Goal: Use online tool/utility: Utilize a website feature to perform a specific function

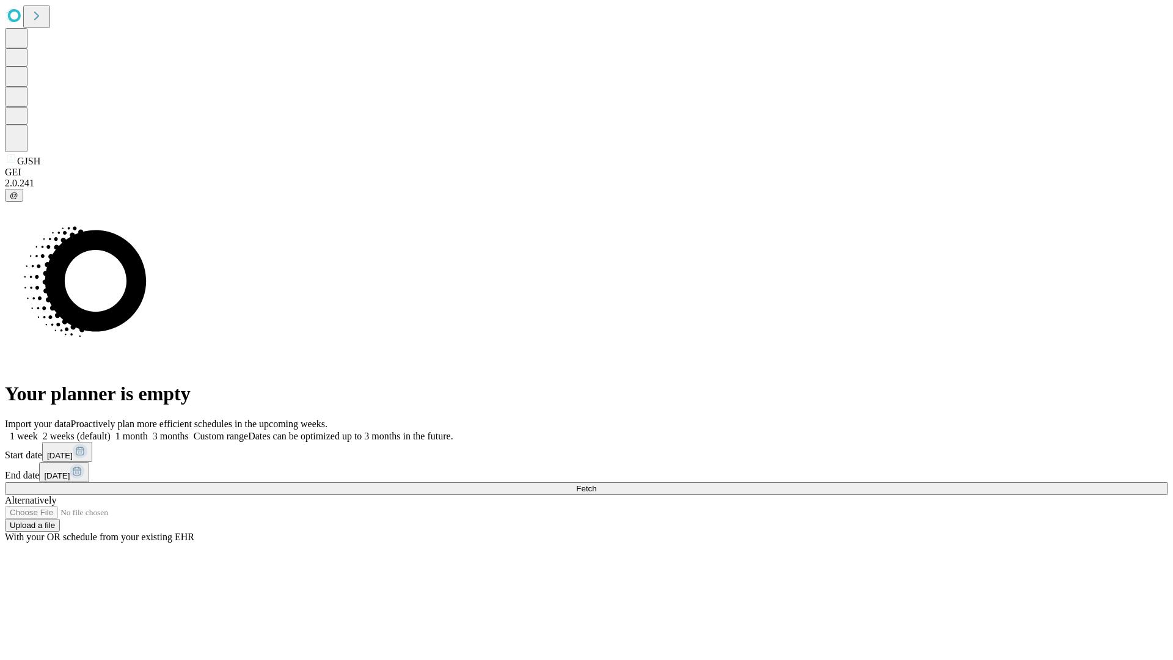
click at [596, 484] on span "Fetch" at bounding box center [586, 488] width 20 height 9
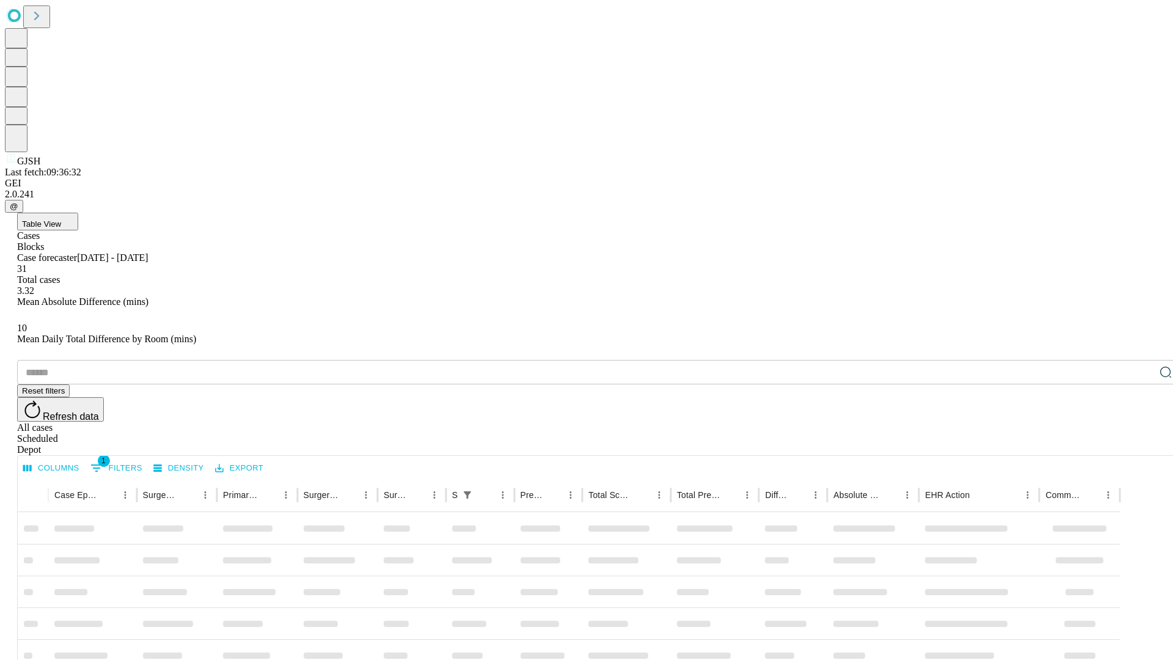
click at [61, 219] on span "Table View" at bounding box center [41, 223] width 39 height 9
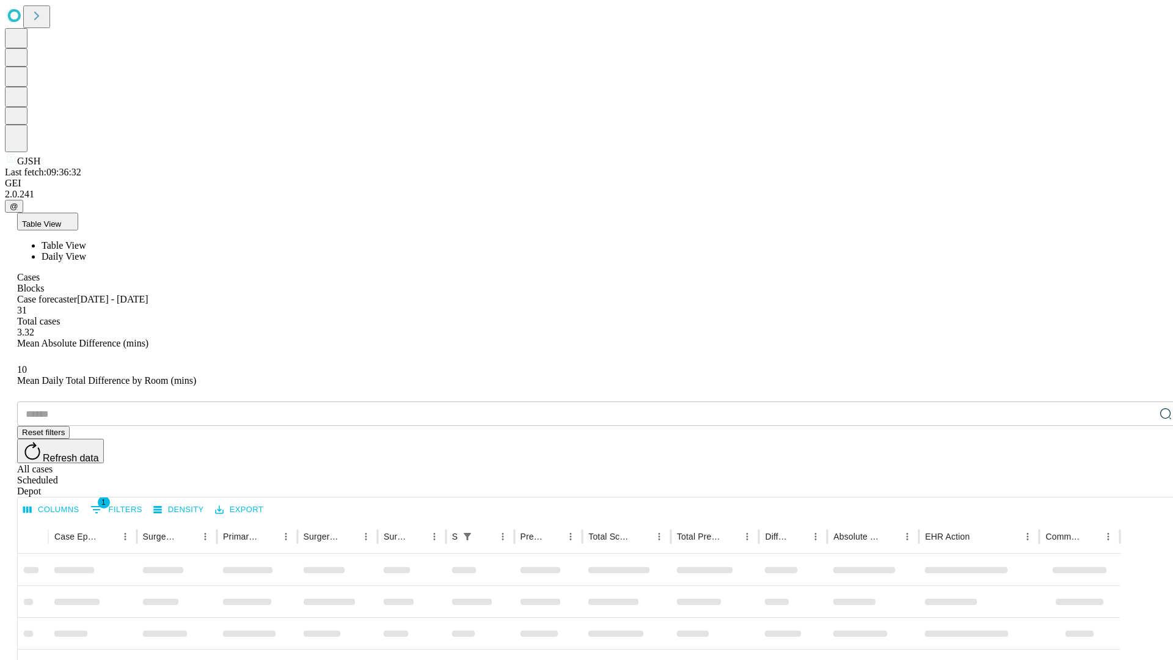
click at [86, 251] on span "Daily View" at bounding box center [64, 256] width 45 height 10
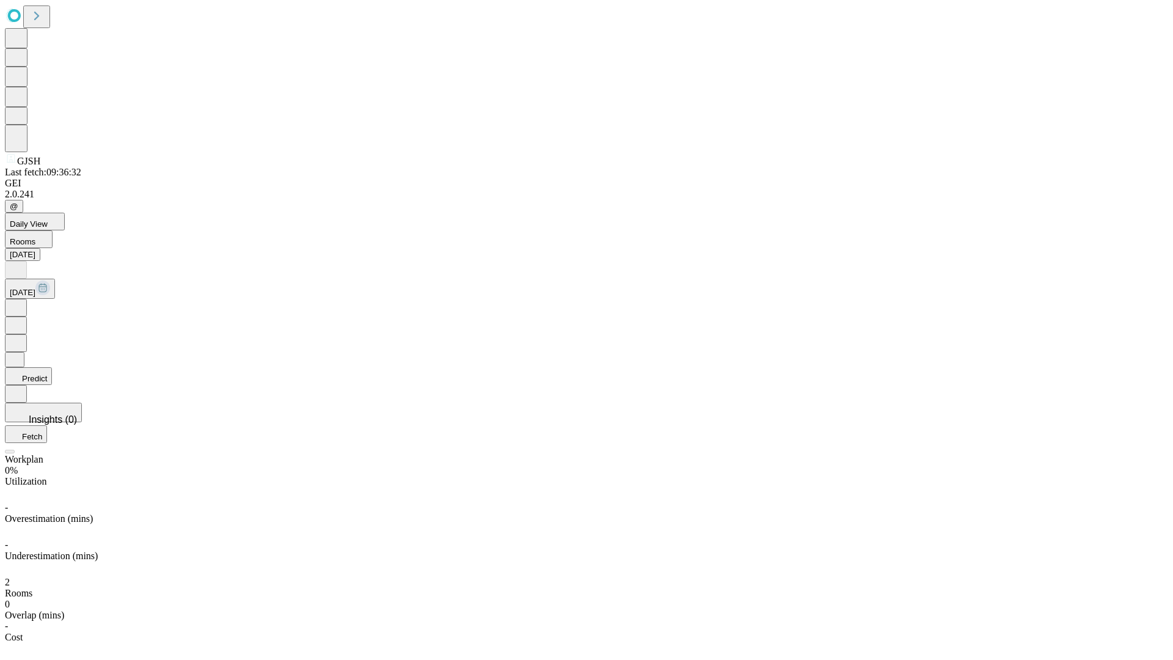
click at [52, 367] on button "Predict" at bounding box center [28, 376] width 47 height 18
